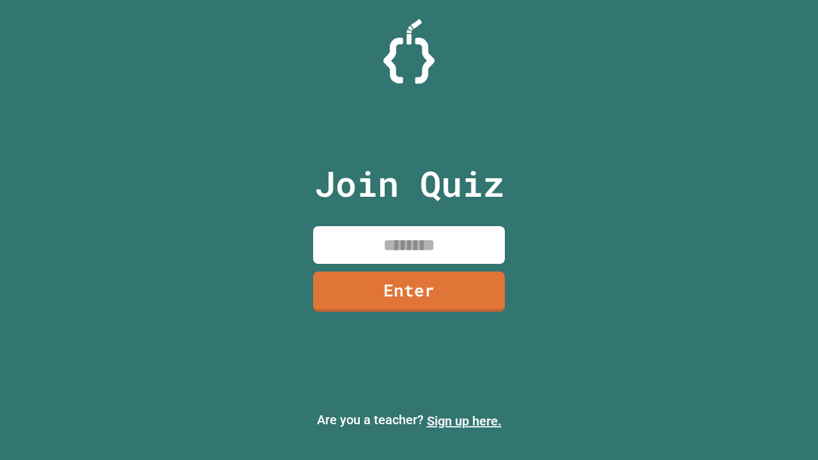
click at [464, 421] on link "Sign up here." at bounding box center [464, 421] width 75 height 15
